Goal: Transaction & Acquisition: Subscribe to service/newsletter

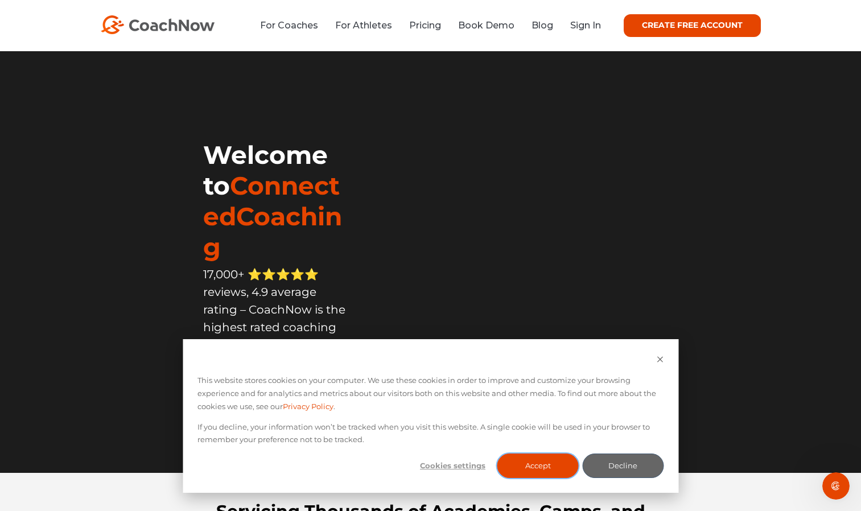
click at [540, 459] on button "Accept" at bounding box center [537, 465] width 81 height 24
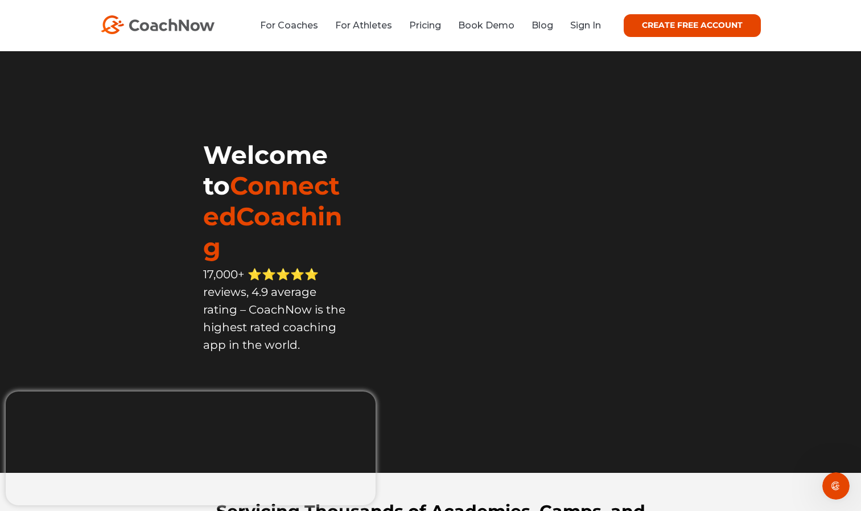
click at [713, 24] on link "CREATE FREE ACCOUNT" at bounding box center [691, 25] width 137 height 23
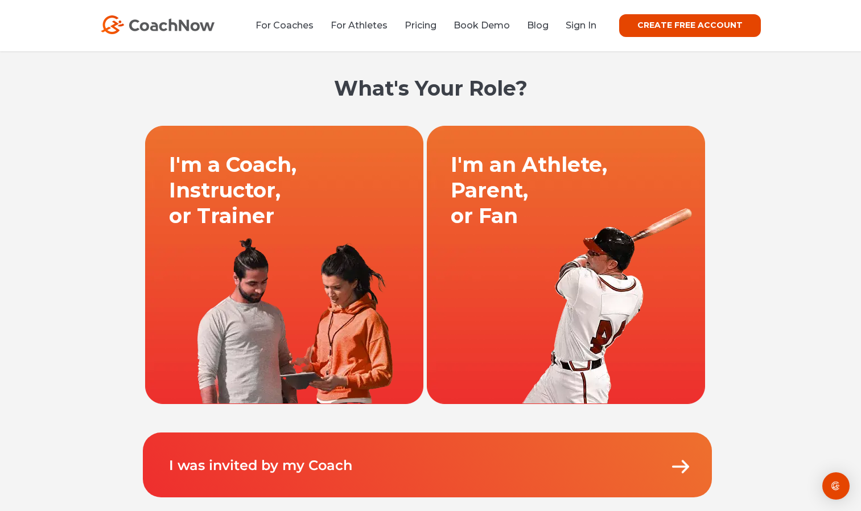
click at [540, 262] on link at bounding box center [566, 264] width 282 height 279
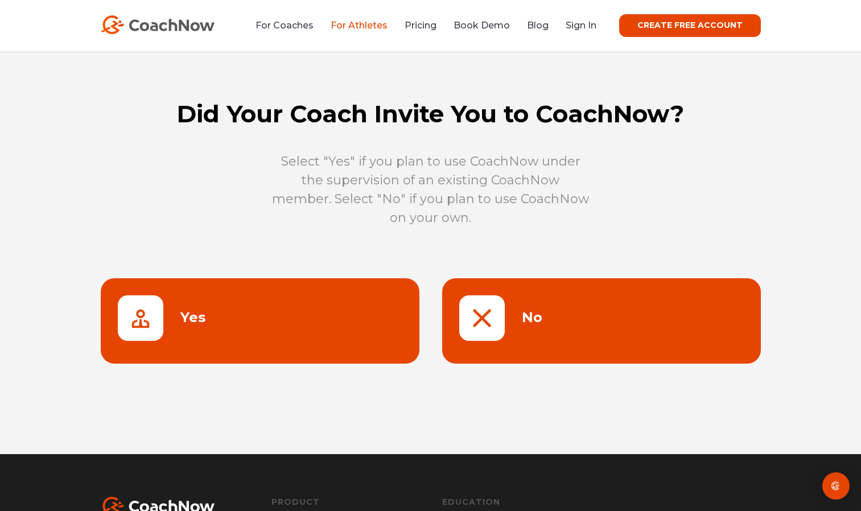
click at [255, 328] on link at bounding box center [260, 320] width 319 height 85
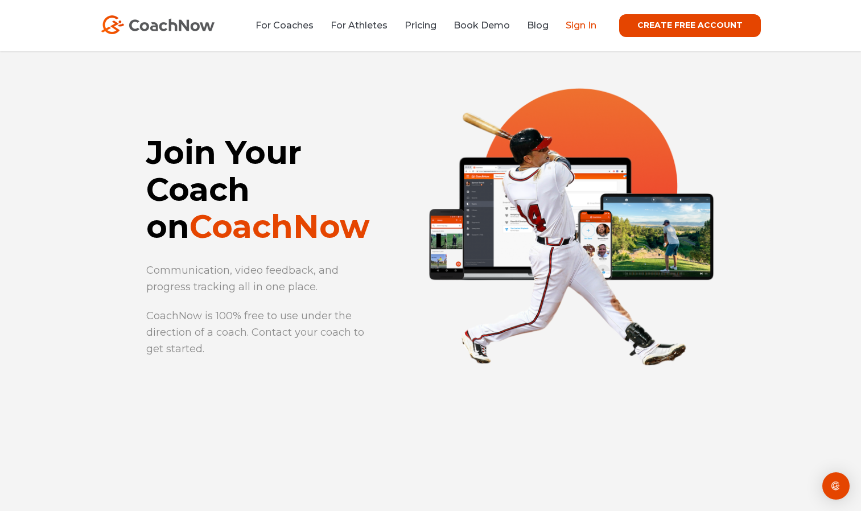
click at [580, 26] on link "Sign In" at bounding box center [580, 25] width 31 height 11
